Goal: Information Seeking & Learning: Learn about a topic

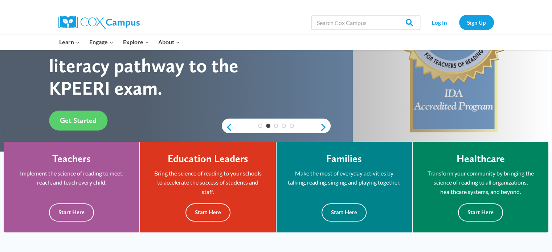
scroll to position [109, 0]
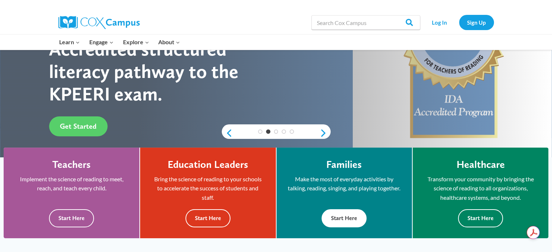
click at [349, 214] on button "Start Here" at bounding box center [343, 218] width 45 height 18
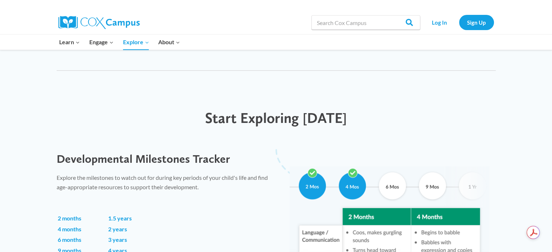
scroll to position [472, 0]
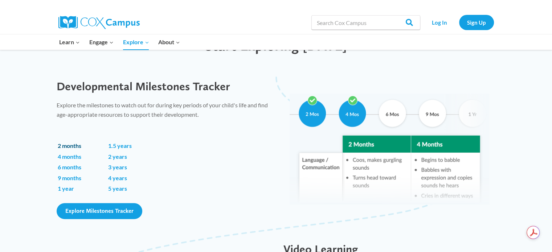
click at [71, 144] on link "2 months" at bounding box center [70, 145] width 24 height 7
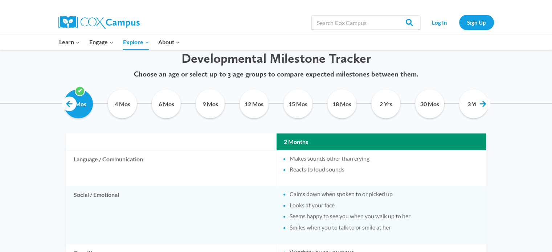
scroll to position [363, 0]
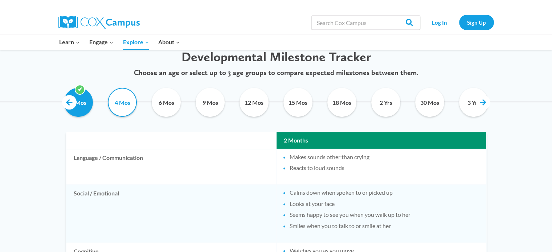
click at [118, 104] on input "4 Mos" at bounding box center [122, 102] width 33 height 29
checkbox input "true"
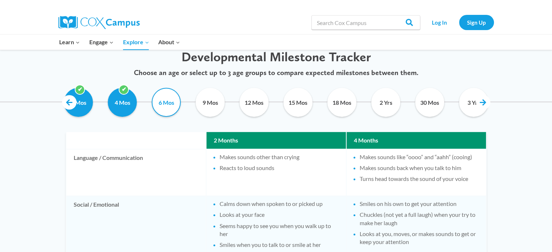
click at [168, 103] on input "6 Mos" at bounding box center [166, 102] width 33 height 29
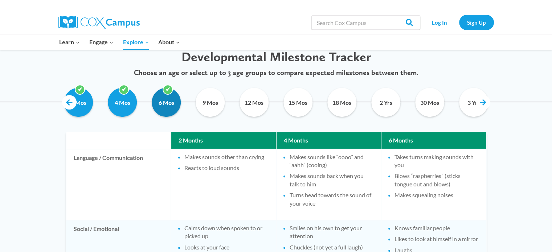
click at [159, 104] on input "6 Mos" at bounding box center [166, 102] width 33 height 29
checkbox input "false"
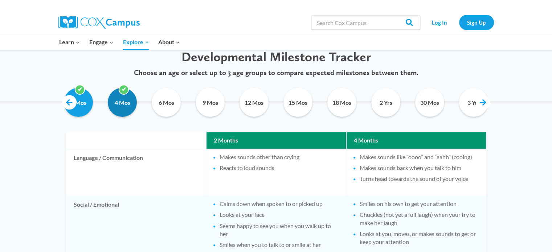
click at [120, 102] on input "4 Mos" at bounding box center [122, 102] width 33 height 29
checkbox input "false"
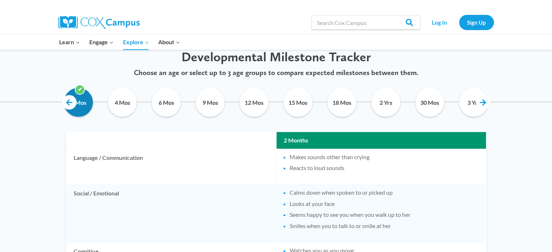
click at [82, 103] on input "2 Mos" at bounding box center [78, 102] width 33 height 29
checkbox input "true"
click at [64, 100] on link at bounding box center [69, 102] width 15 height 15
click at [525, 19] on div "Search in https://coxcampus.org/ Search Search Log In Sign Up" at bounding box center [276, 23] width 552 height 24
